Goal: Navigation & Orientation: Find specific page/section

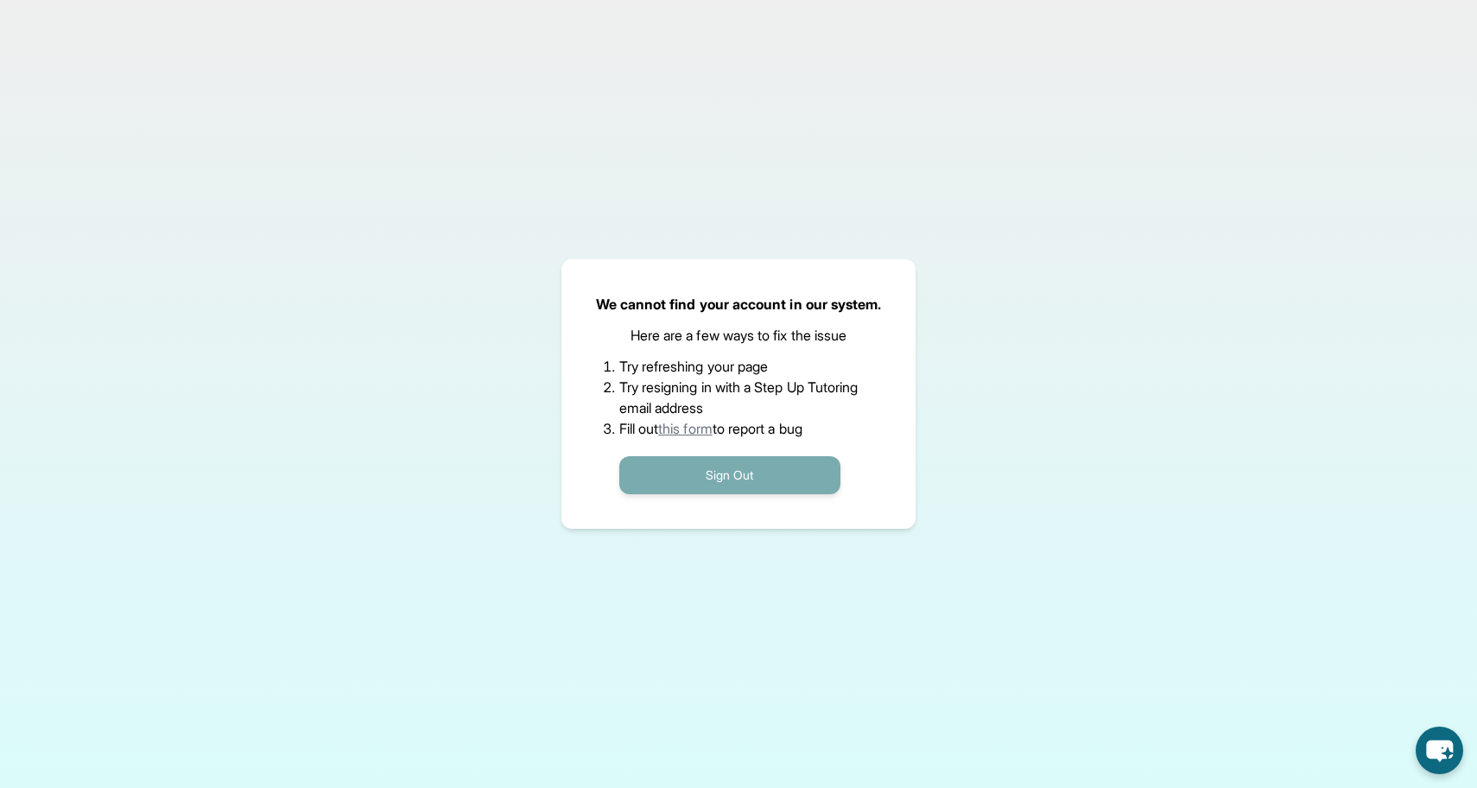
click at [790, 466] on button "Sign Out" at bounding box center [729, 475] width 221 height 38
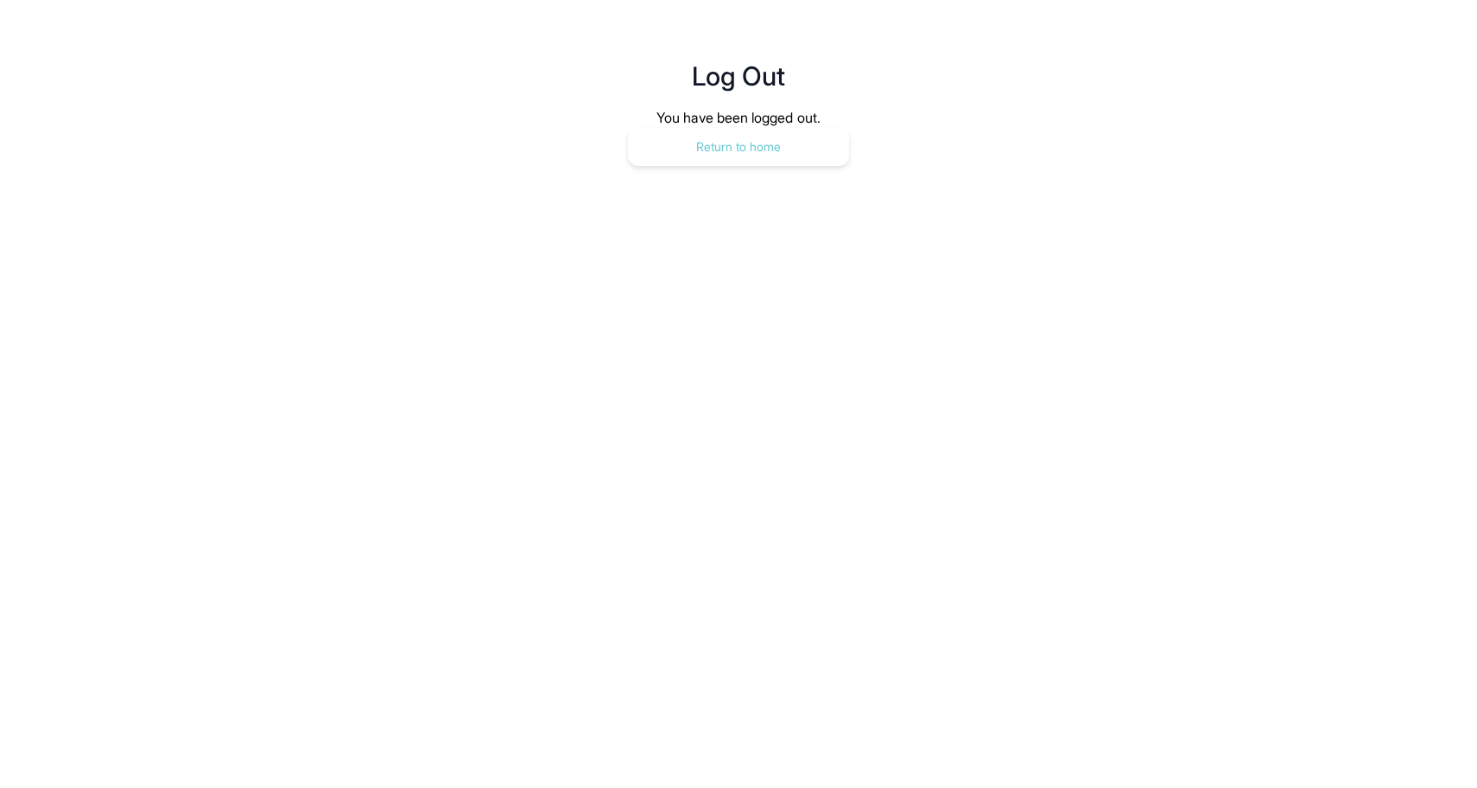
click at [782, 156] on button "Return to home" at bounding box center [738, 147] width 221 height 38
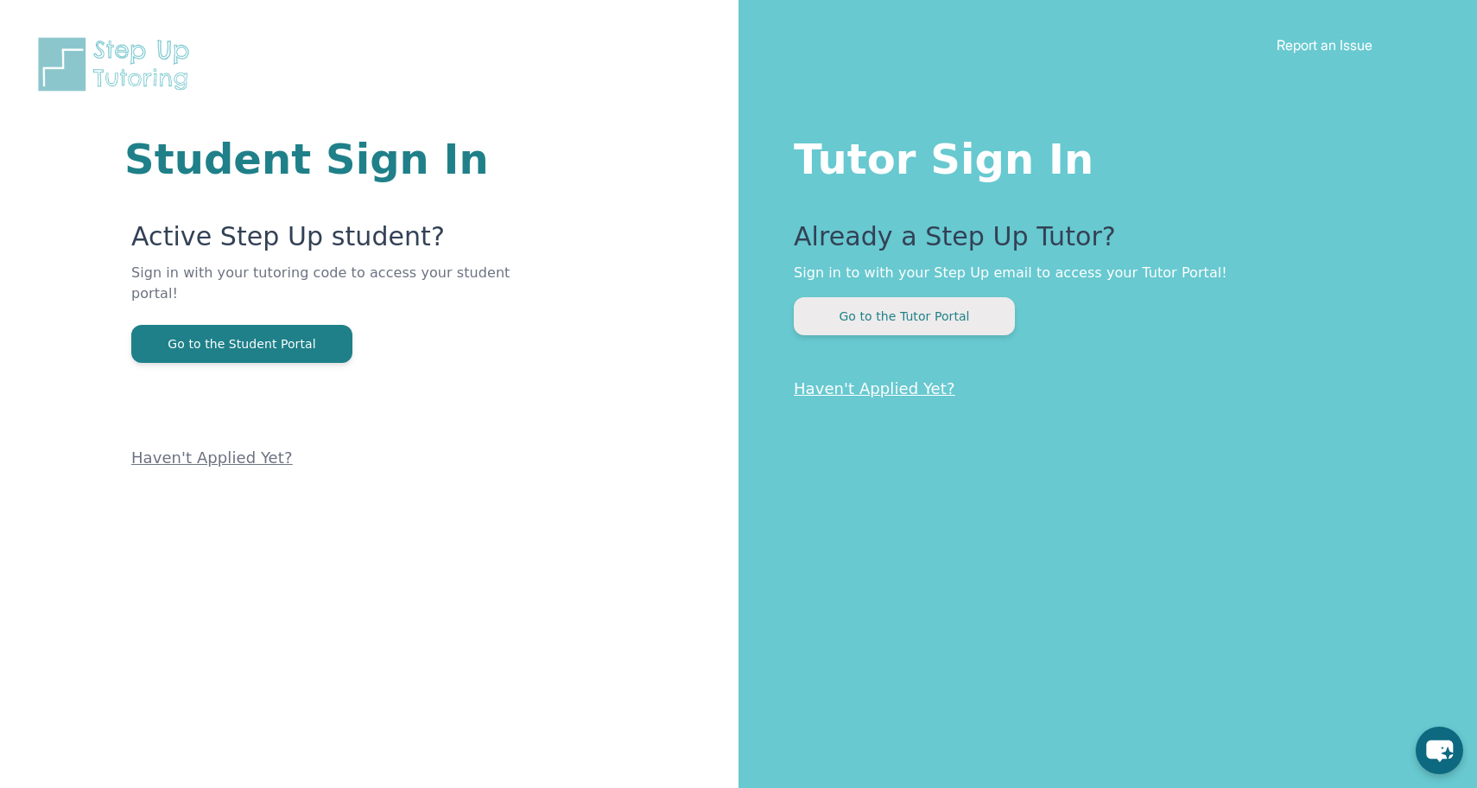
click at [893, 314] on button "Go to the Tutor Portal" at bounding box center [904, 316] width 221 height 38
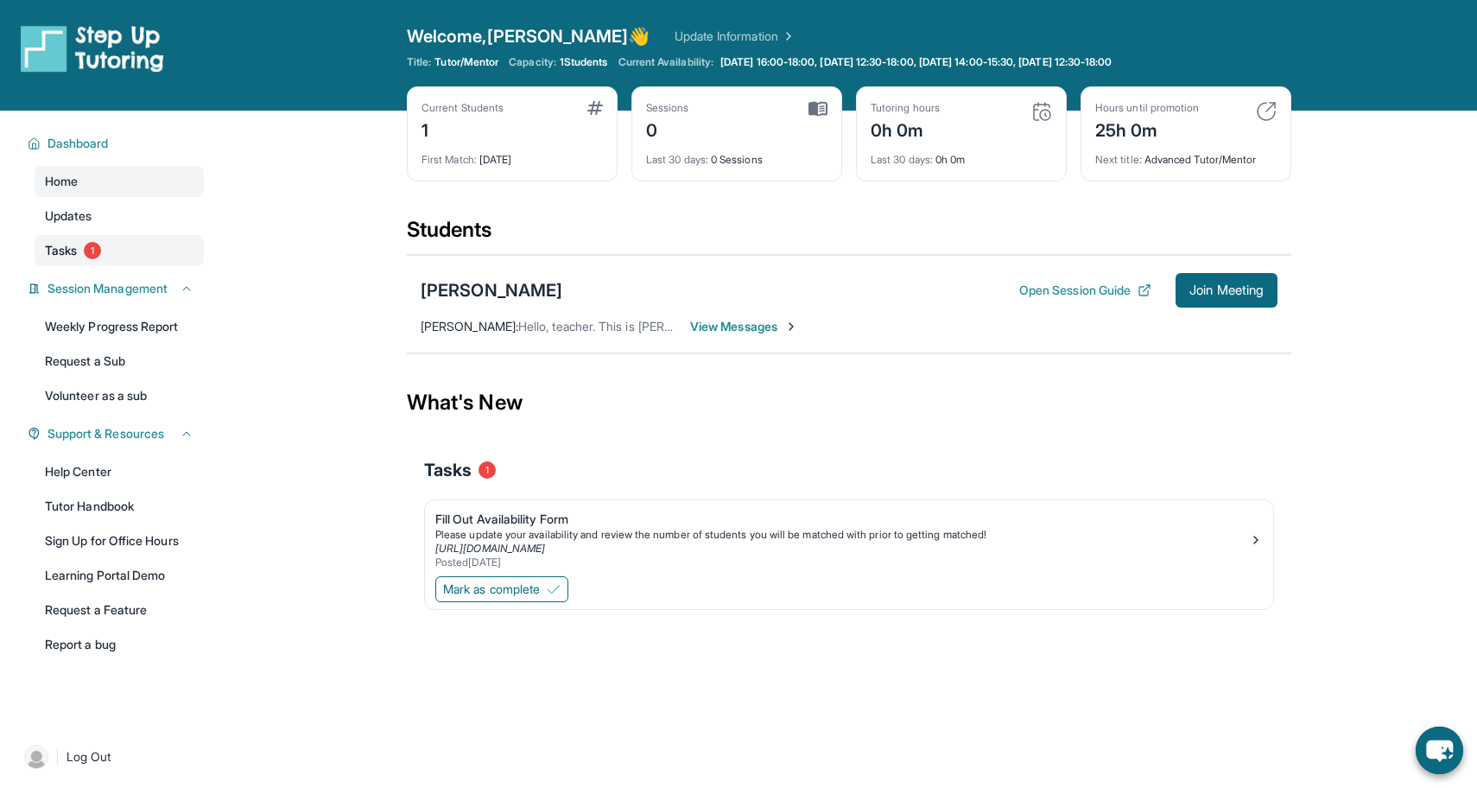
click at [105, 253] on link "Tasks 1" at bounding box center [119, 250] width 169 height 31
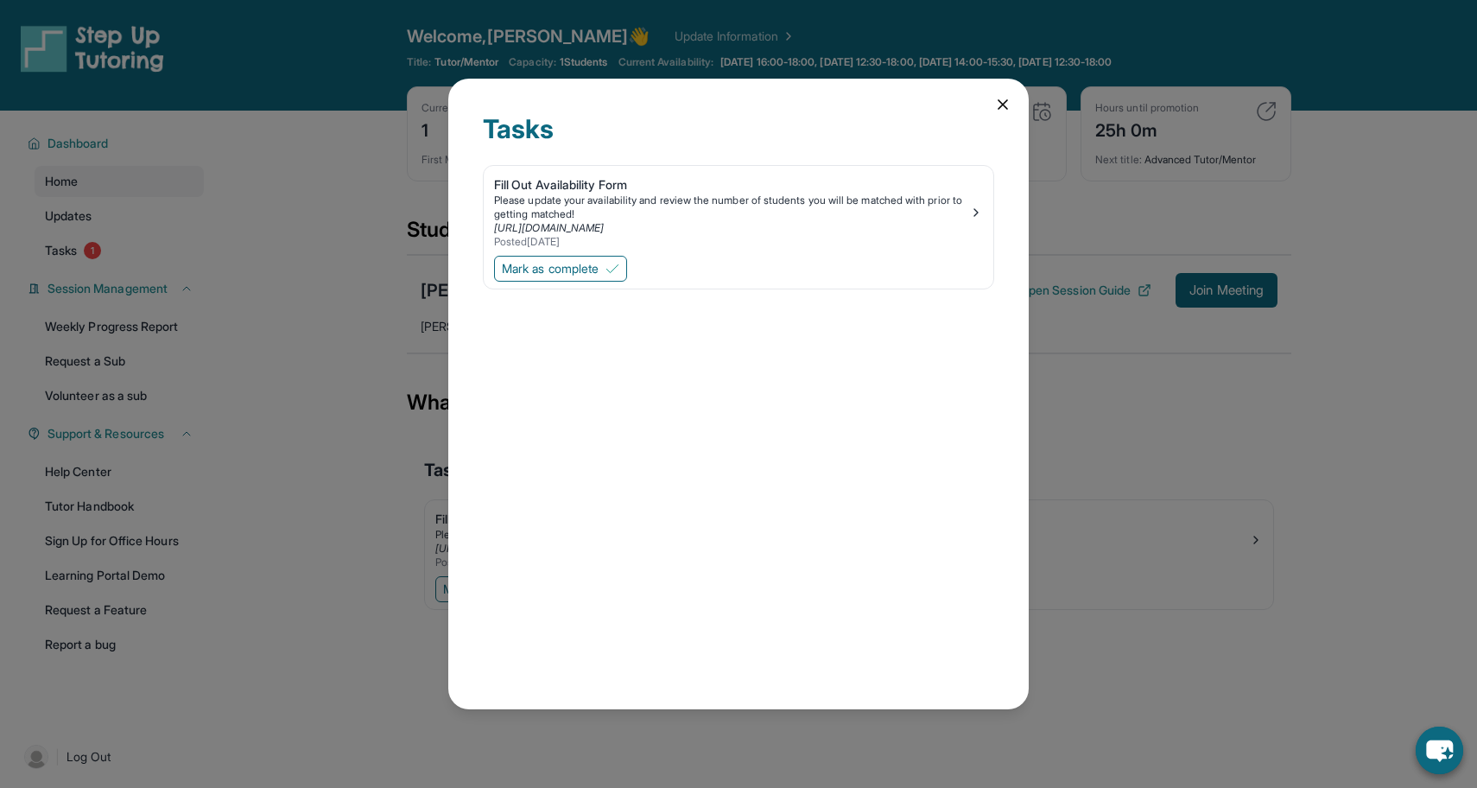
click at [995, 103] on icon at bounding box center [1002, 104] width 17 height 17
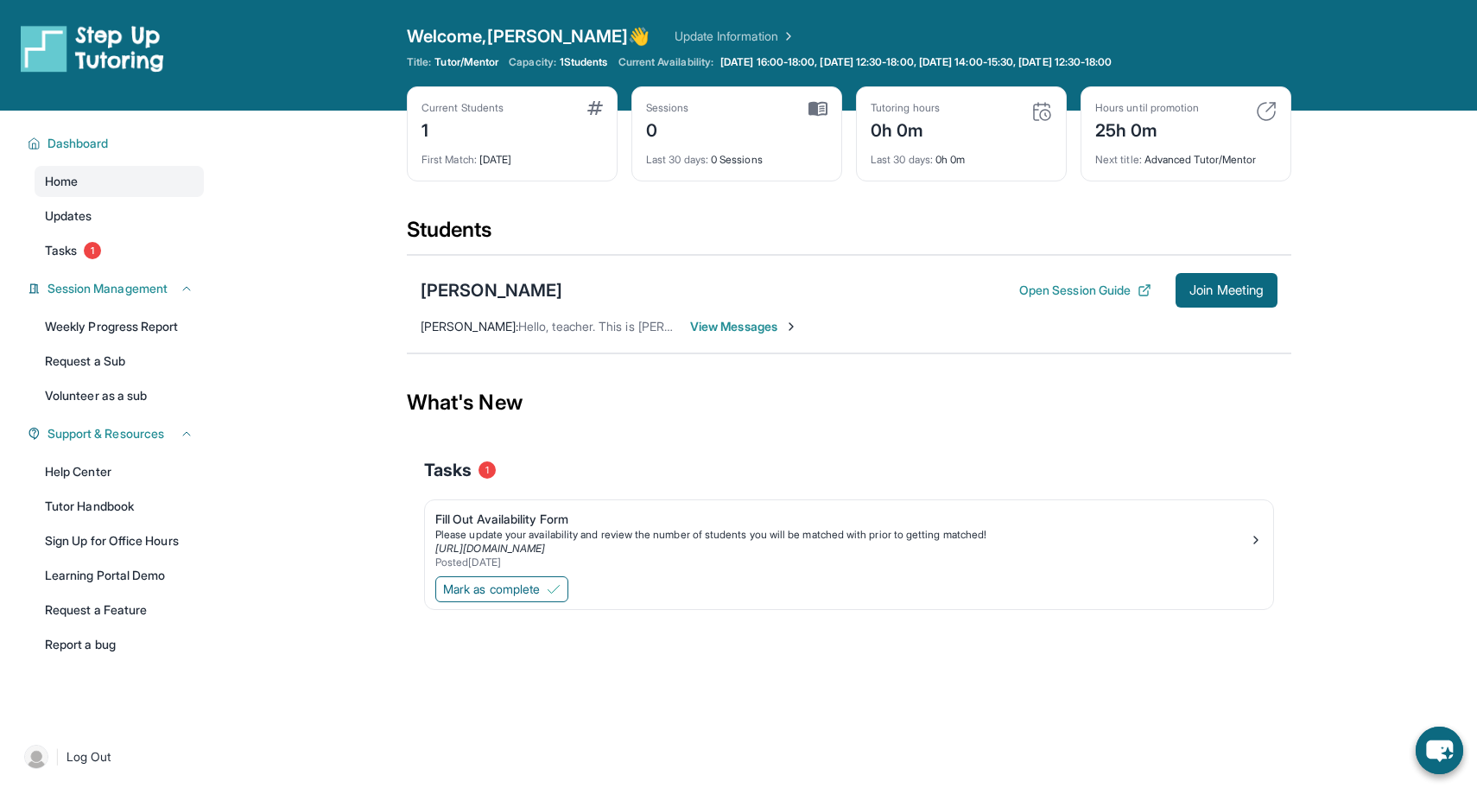
click at [758, 326] on span "View Messages" at bounding box center [744, 326] width 108 height 17
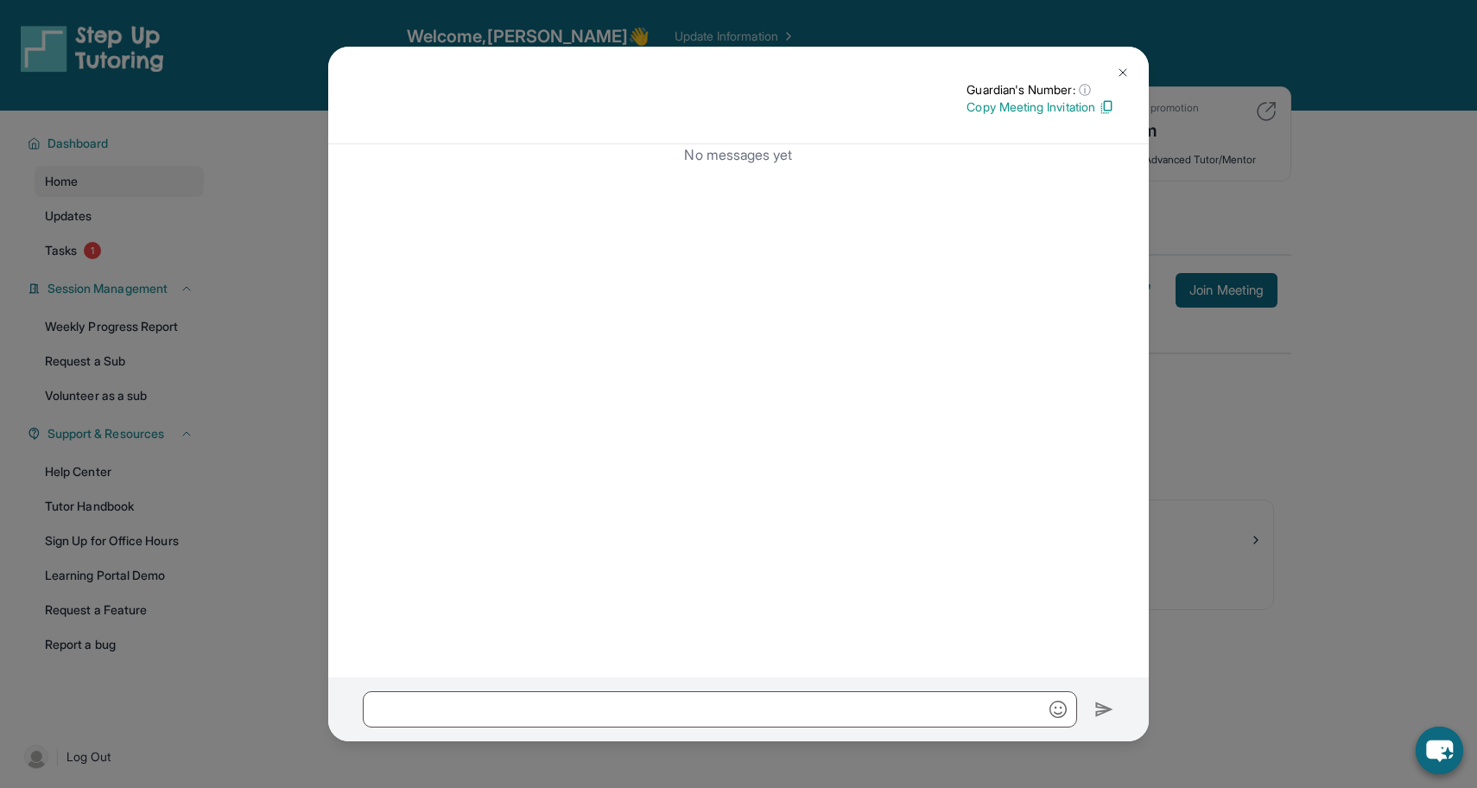
click at [1127, 69] on img at bounding box center [1123, 73] width 14 height 14
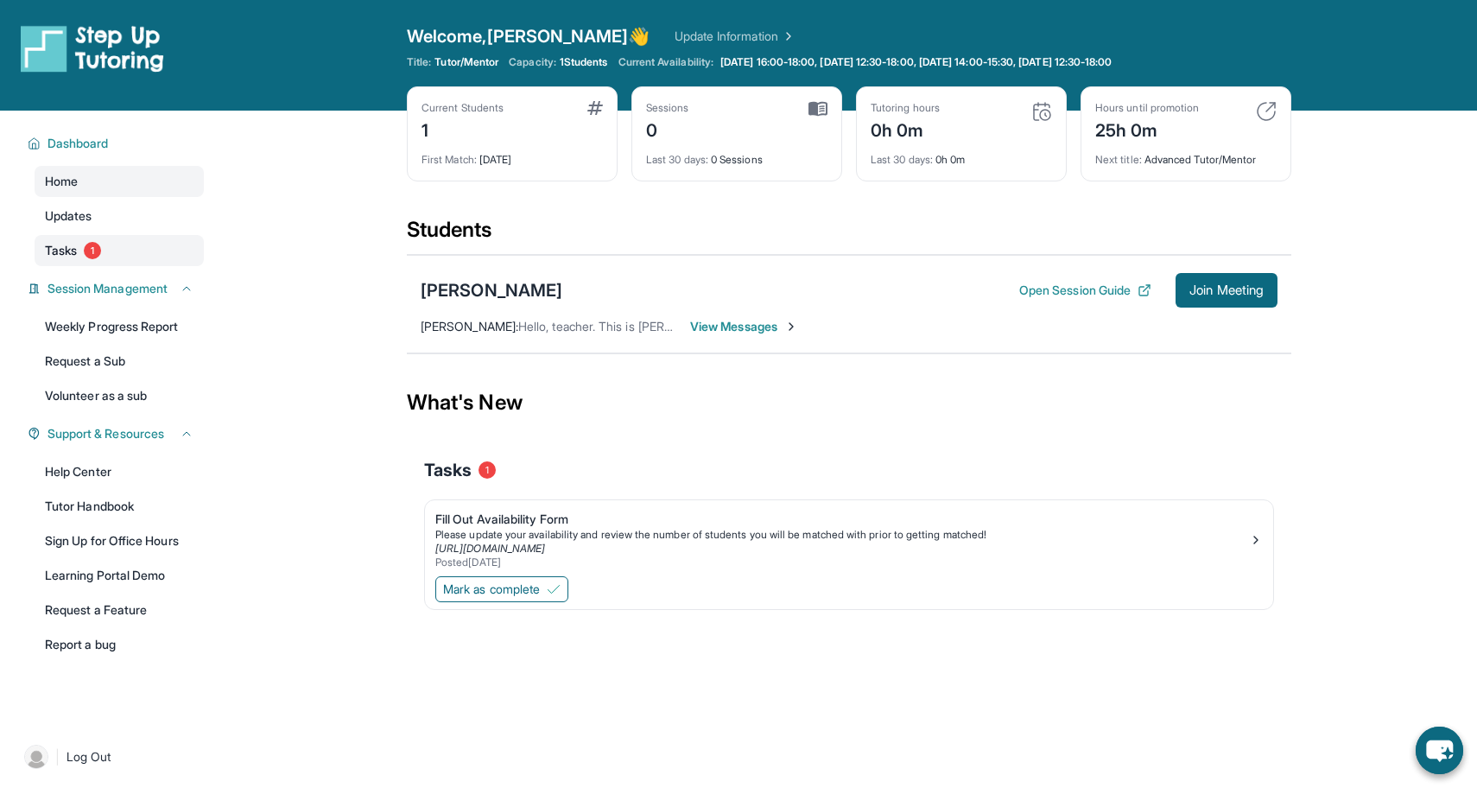
click at [127, 259] on link "Tasks 1" at bounding box center [119, 250] width 169 height 31
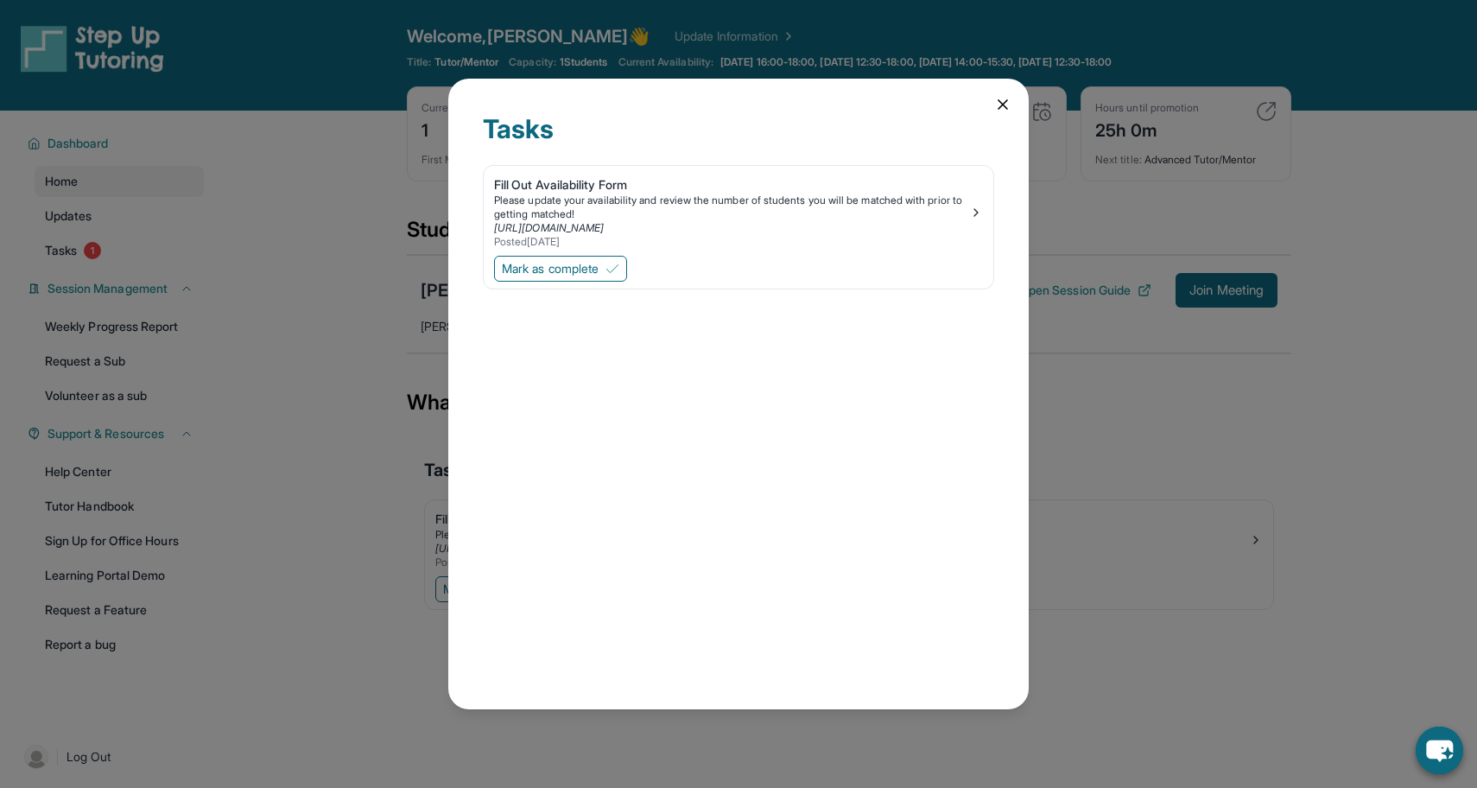
click at [1006, 108] on icon at bounding box center [1003, 104] width 9 height 9
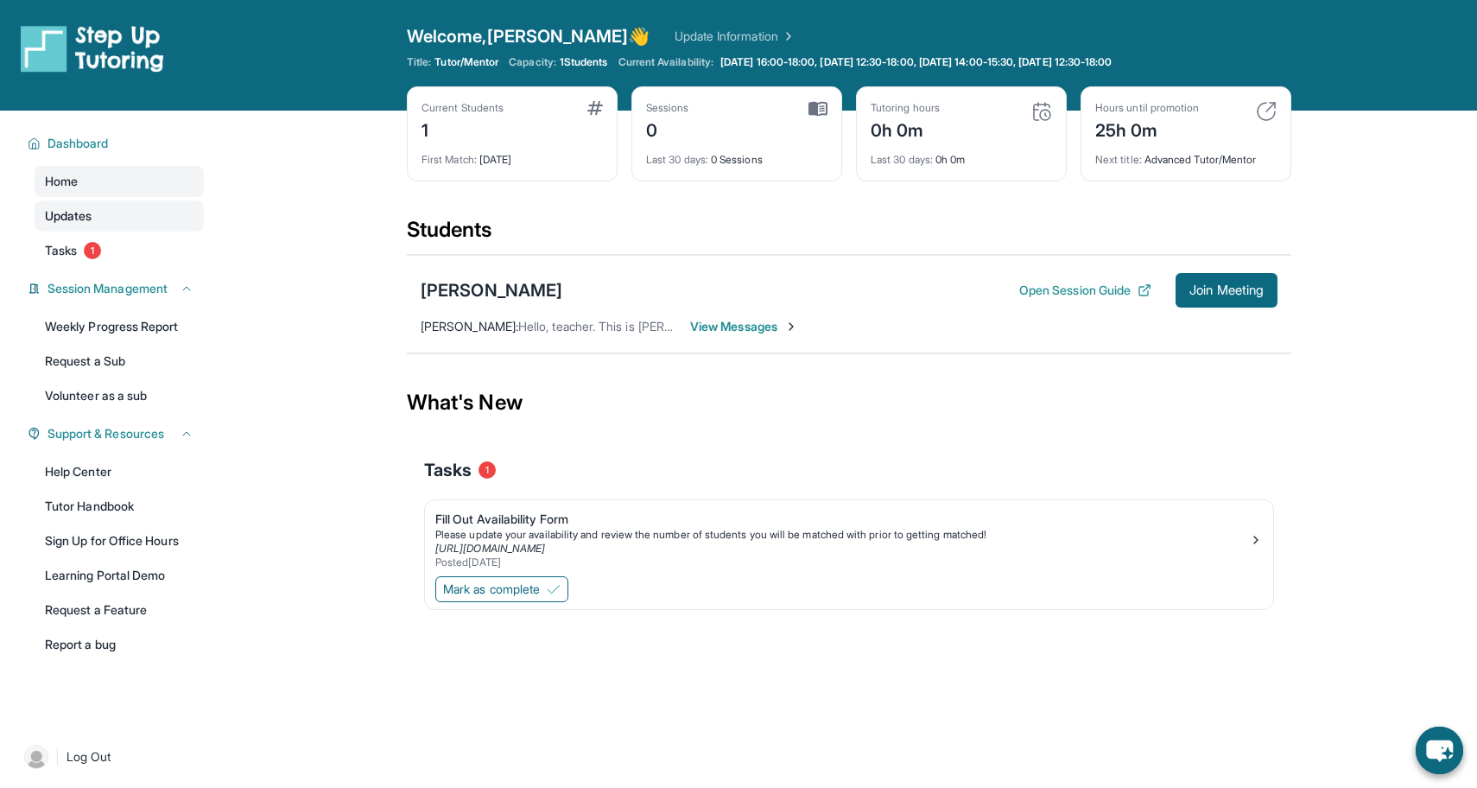
click at [136, 225] on link "Updates" at bounding box center [119, 215] width 169 height 31
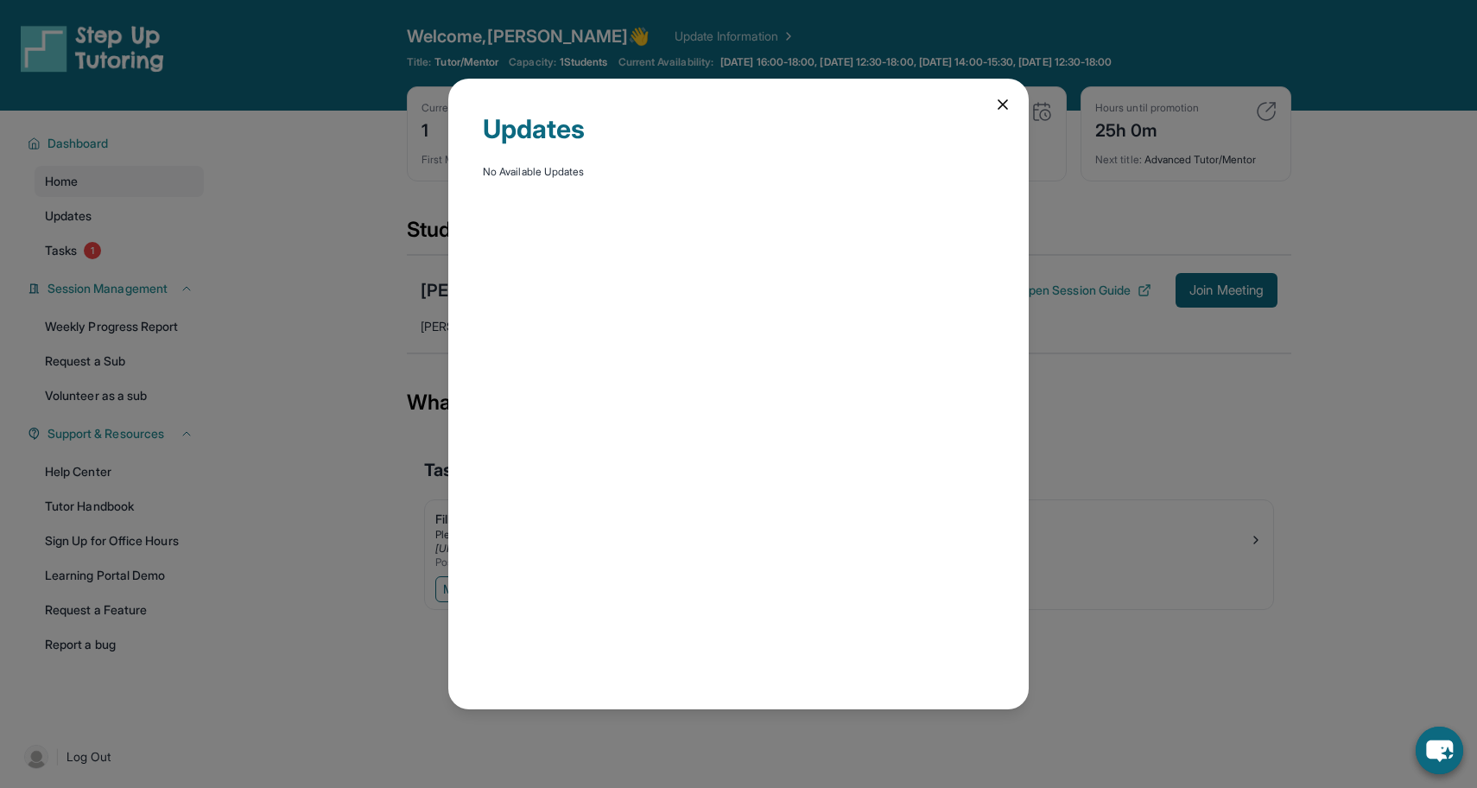
click at [1010, 111] on icon at bounding box center [1002, 104] width 17 height 17
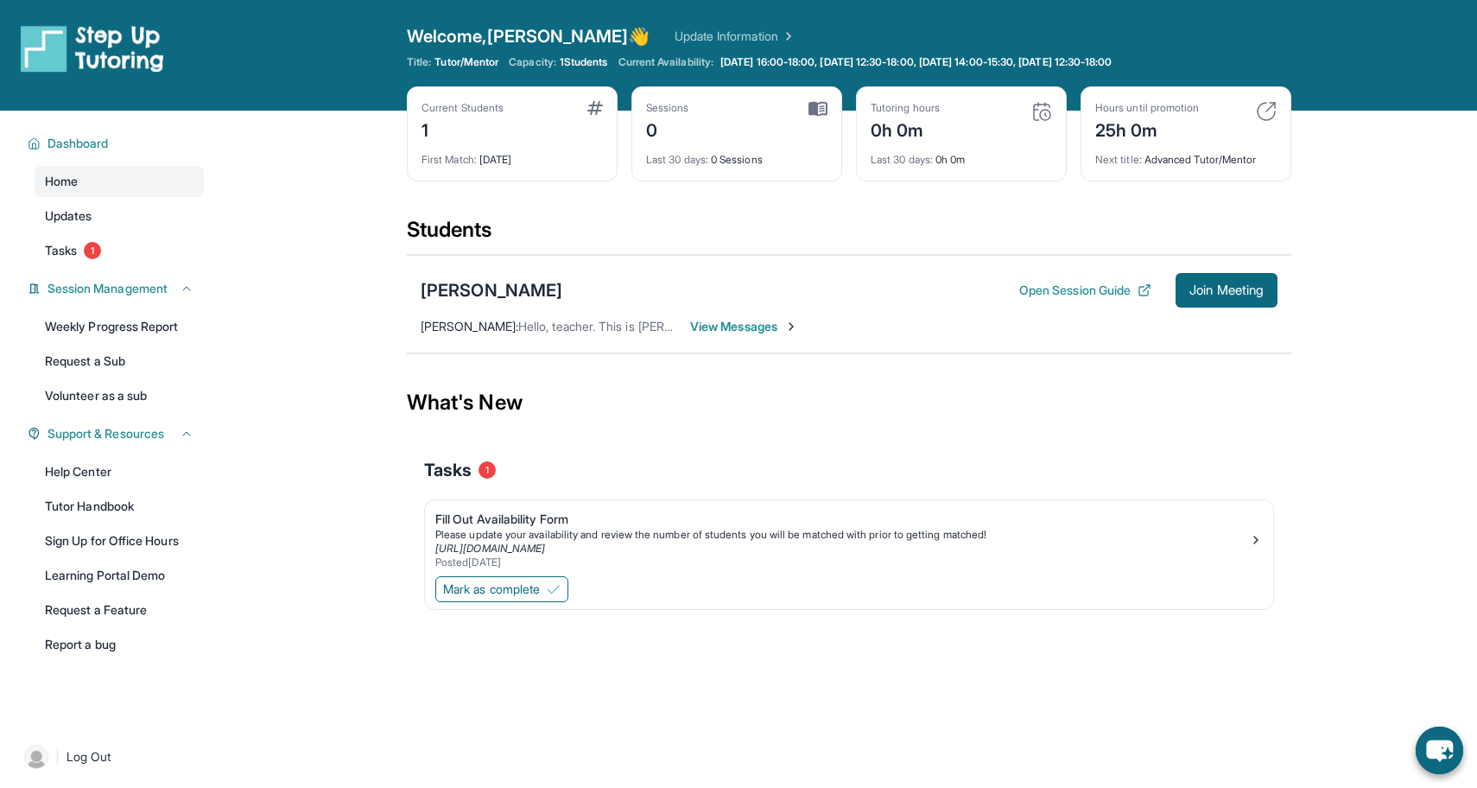
click at [695, 35] on link "Update Information" at bounding box center [735, 36] width 121 height 17
click at [75, 473] on link "Help Center" at bounding box center [119, 471] width 169 height 31
click at [124, 356] on link "Request a Sub" at bounding box center [119, 361] width 169 height 31
click at [116, 249] on link "Tasks 1" at bounding box center [119, 250] width 169 height 31
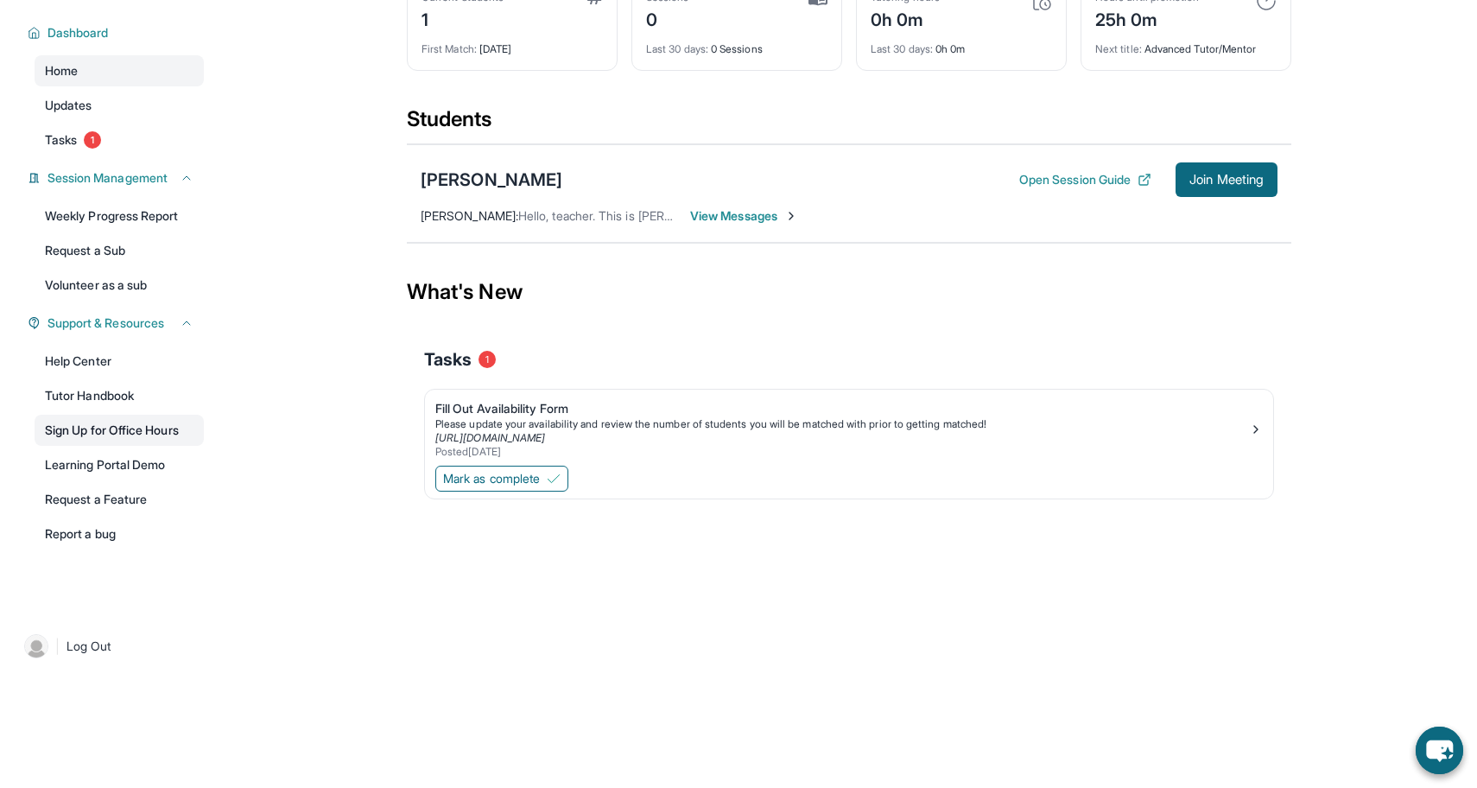
scroll to position [111, 0]
click at [120, 351] on link "Help Center" at bounding box center [119, 361] width 169 height 31
